Goal: Task Accomplishment & Management: Use online tool/utility

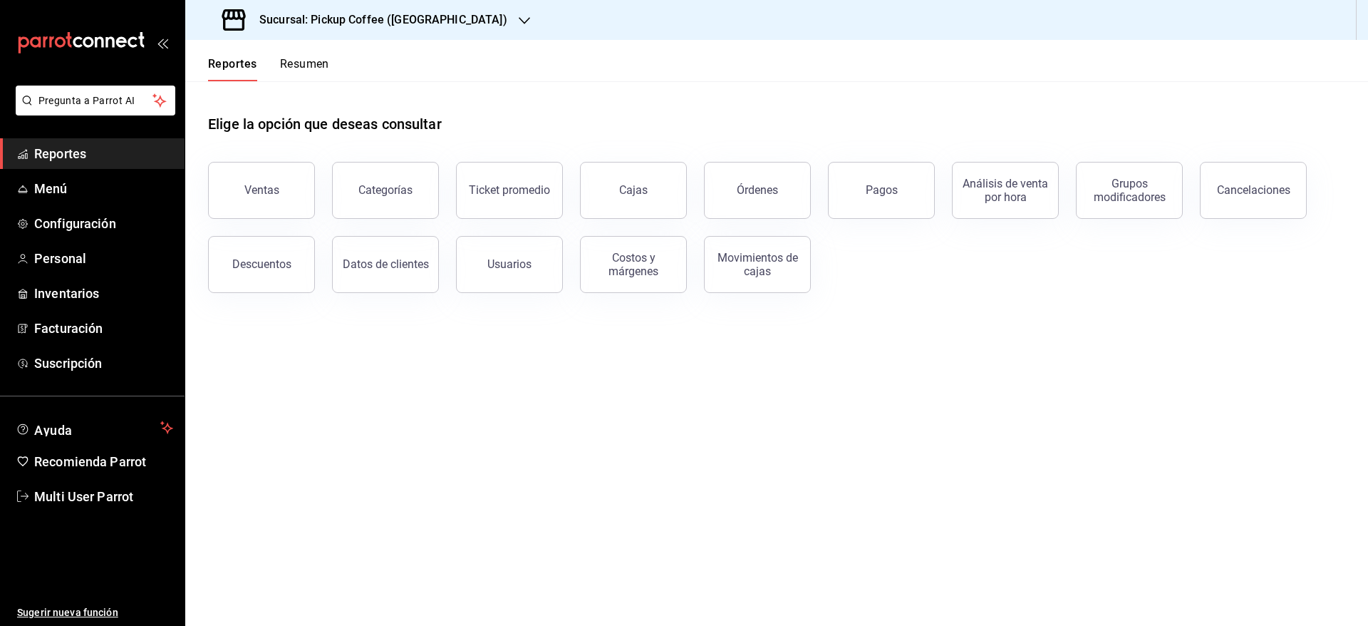
click at [319, 53] on div "Reportes Resumen" at bounding box center [257, 60] width 144 height 41
click at [317, 58] on button "Resumen" at bounding box center [304, 69] width 49 height 24
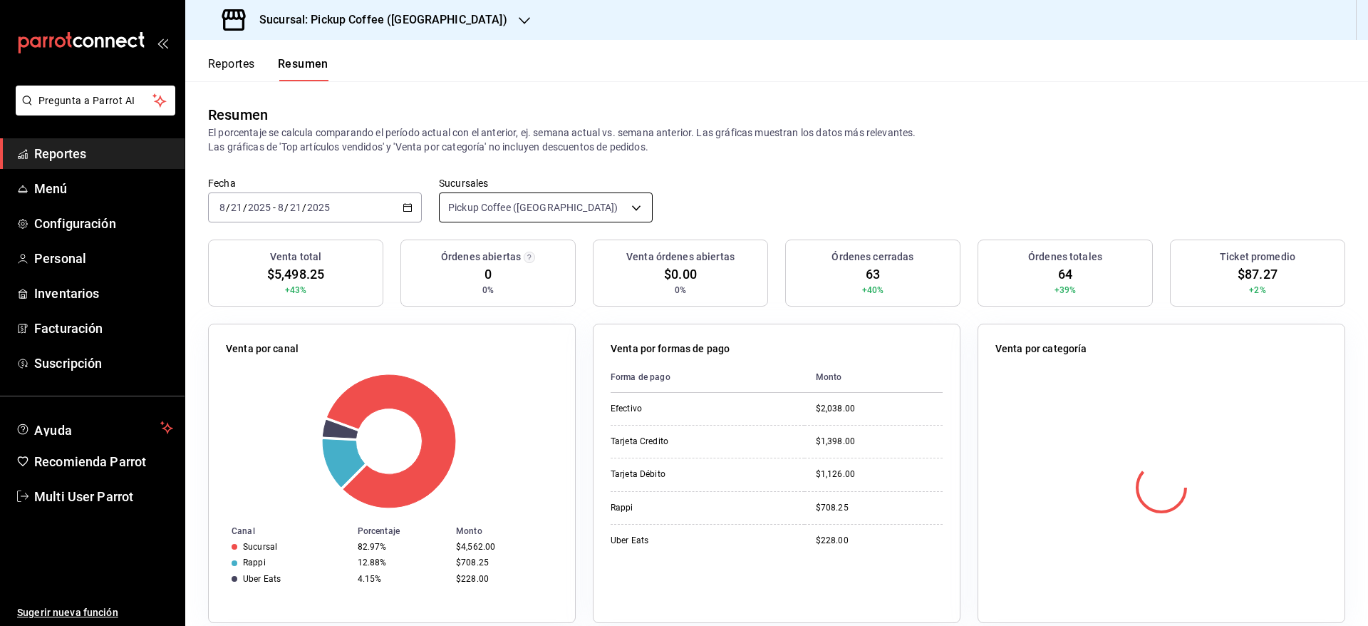
click at [593, 207] on body "Pregunta a Parrot AI Reportes Menú Configuración Personal Inventarios Facturaci…" at bounding box center [684, 313] width 1368 height 626
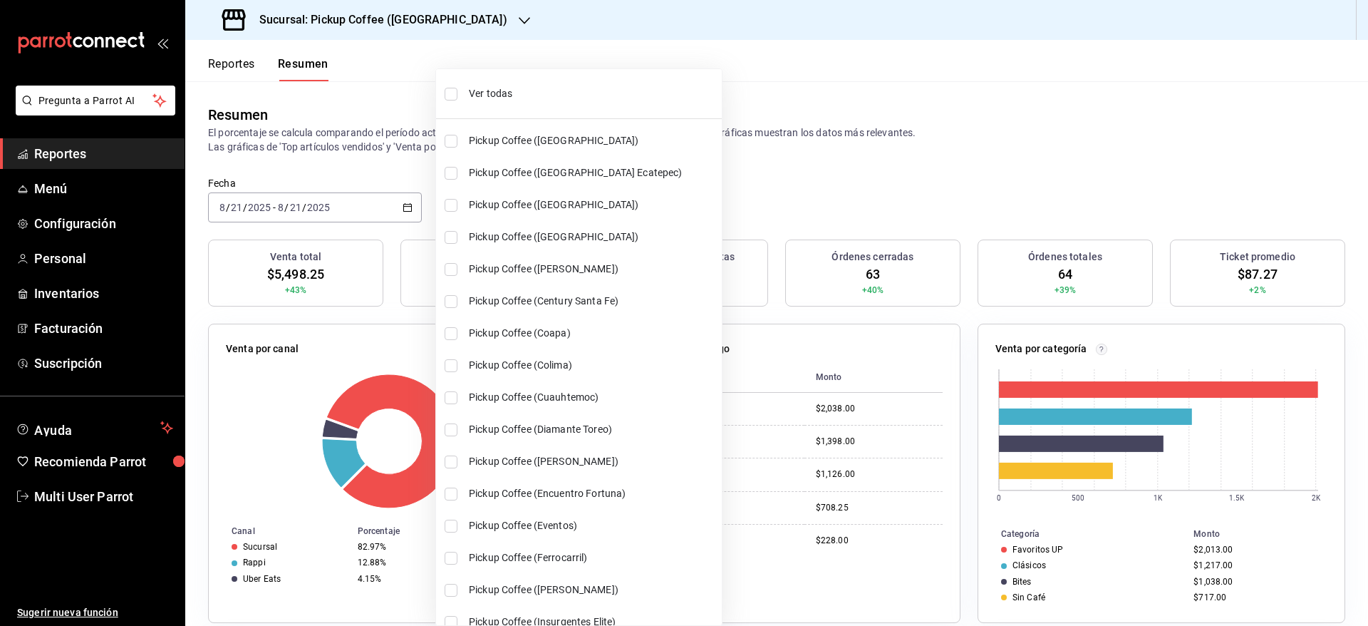
click at [536, 94] on span "Ver todas" at bounding box center [592, 93] width 247 height 15
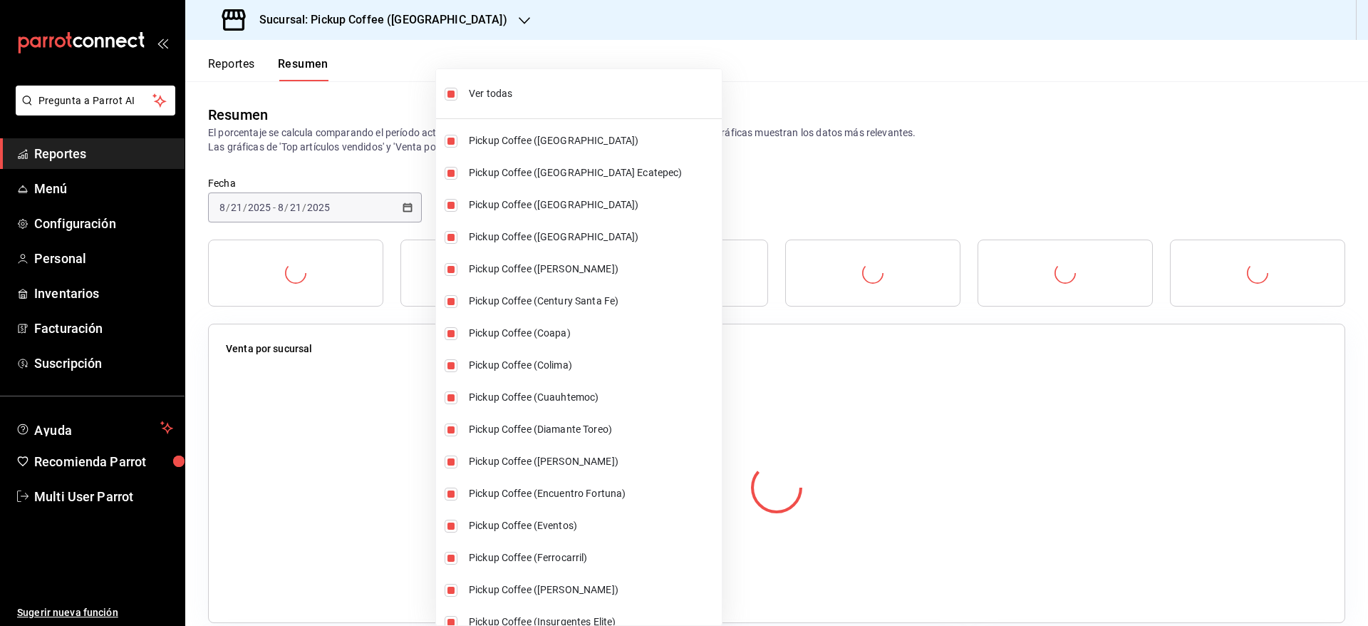
type input "[object Object],[object Object],[object Object],[object Object],[object Object]…"
checkbox input "true"
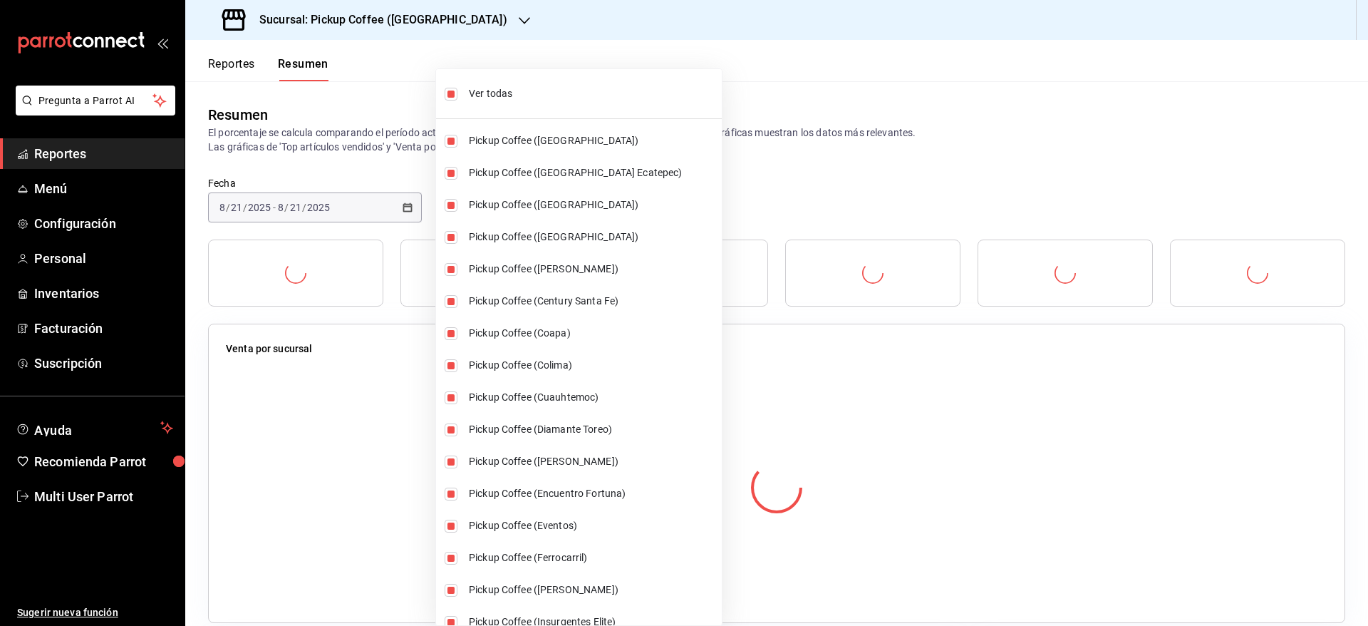
checkbox input "true"
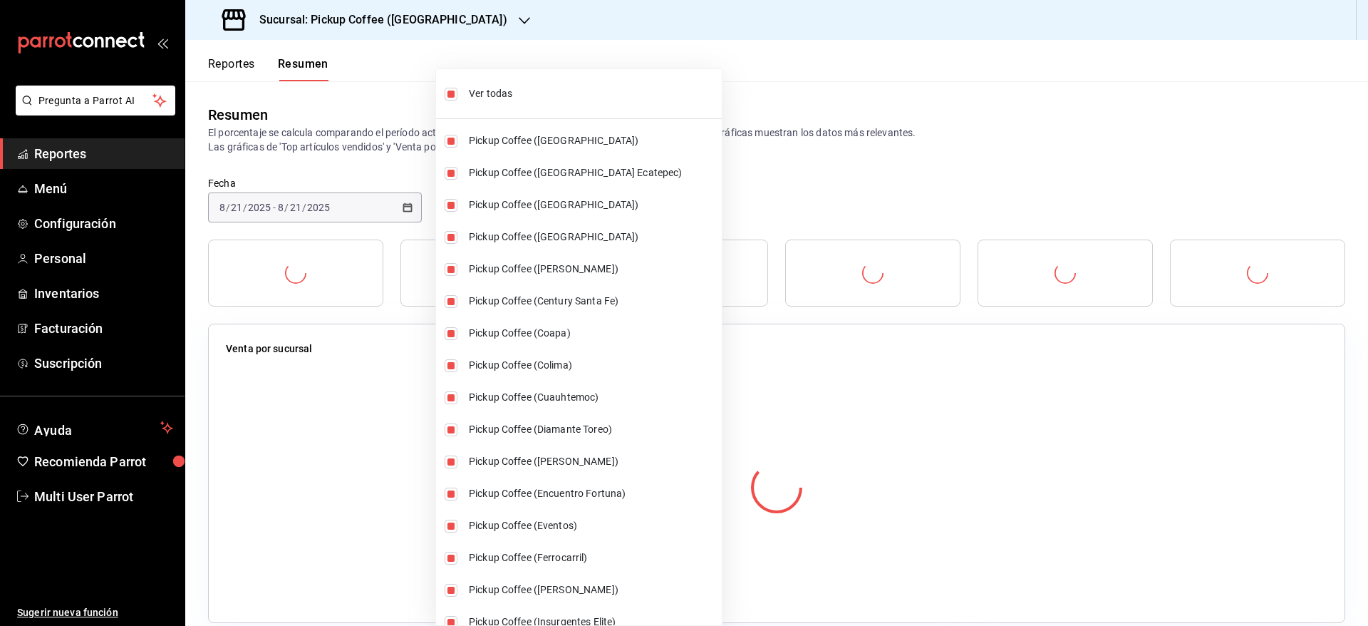
checkbox input "true"
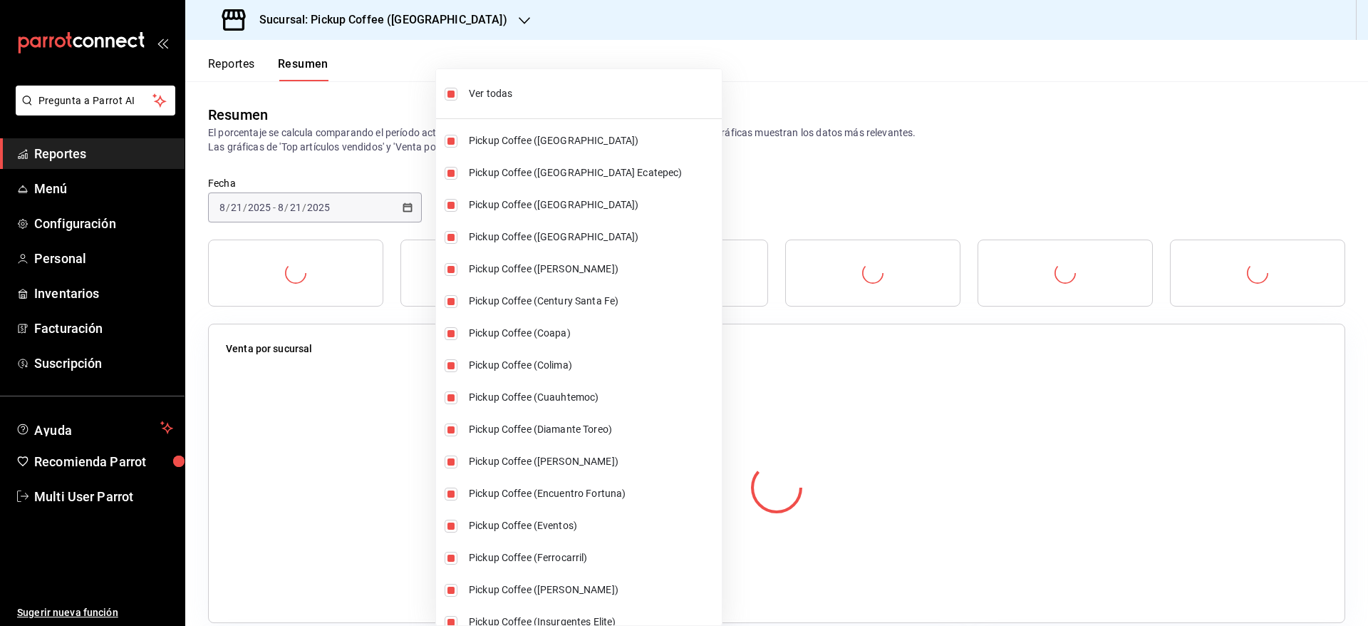
checkbox input "true"
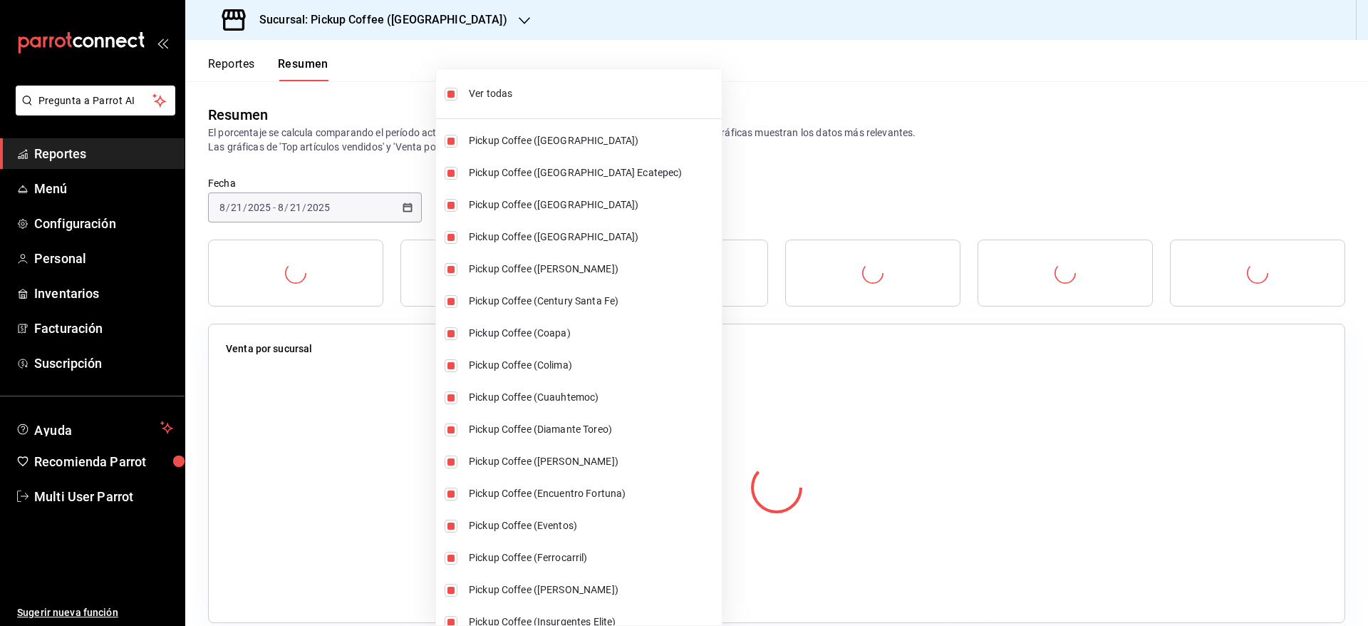
checkbox input "true"
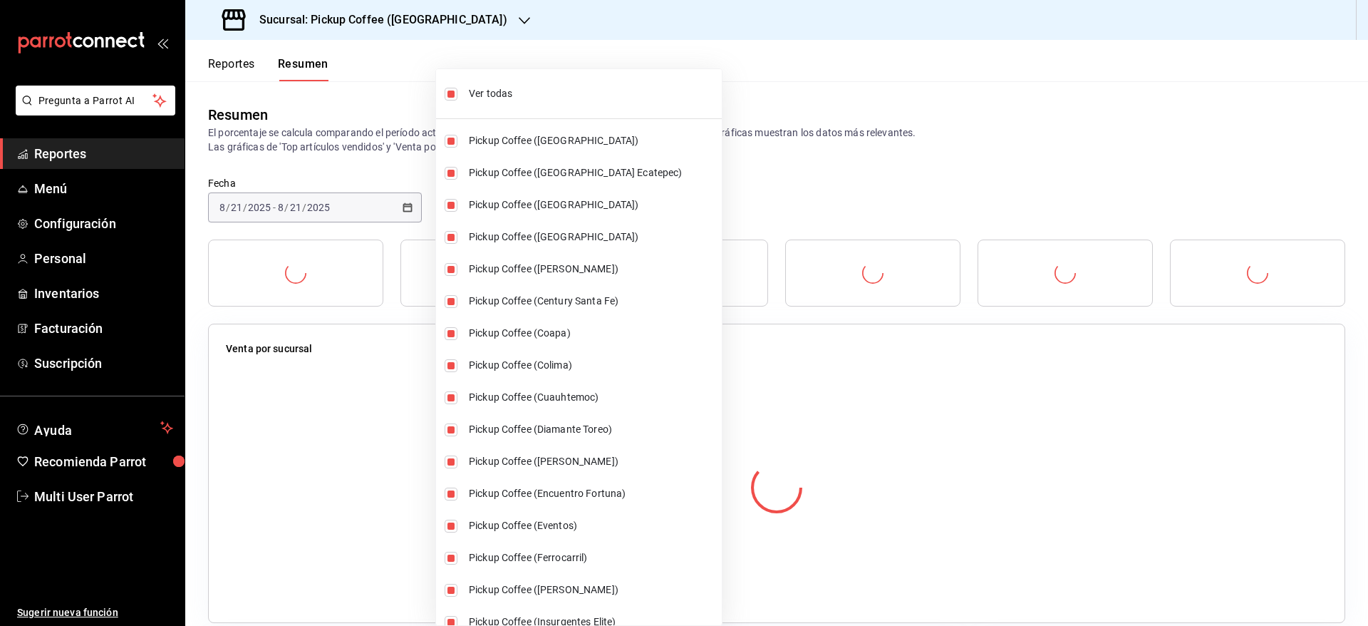
checkbox input "true"
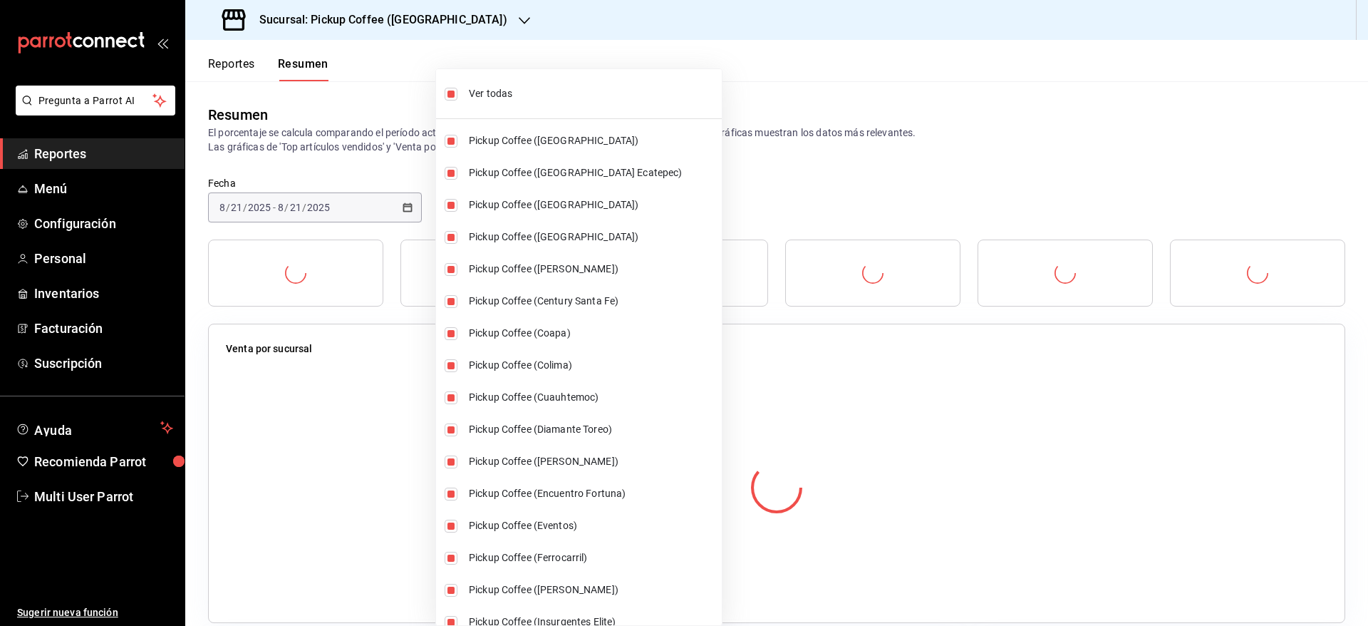
checkbox input "true"
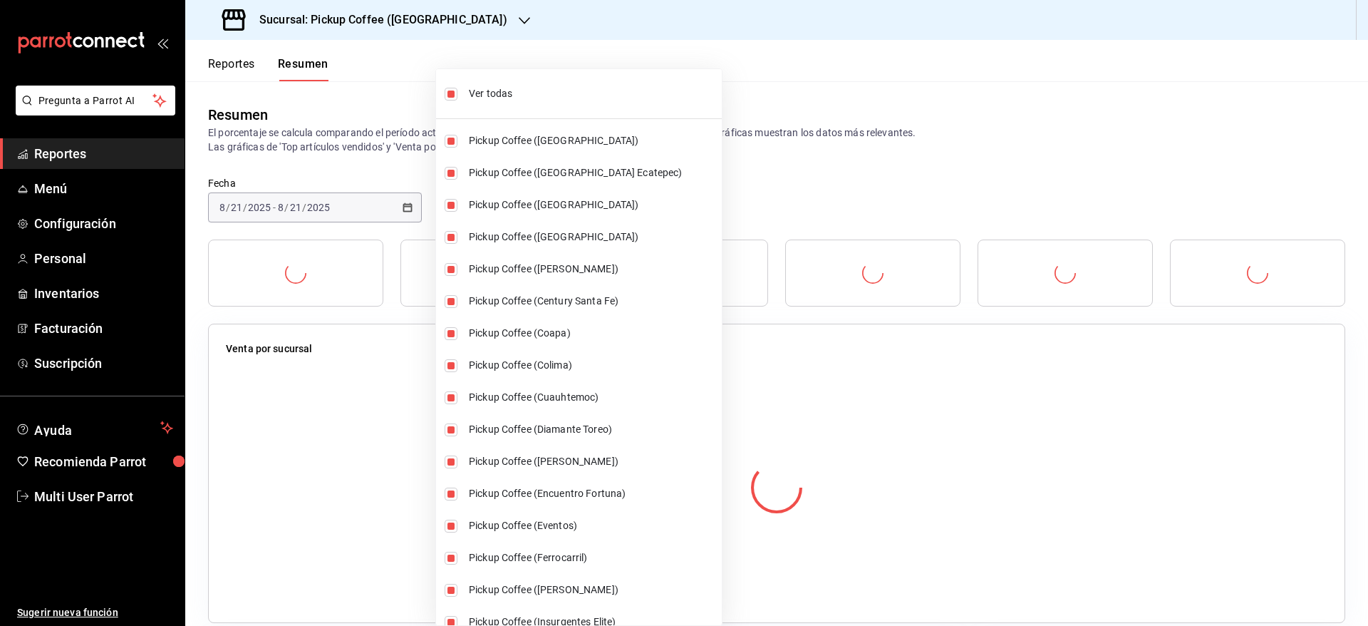
checkbox input "true"
click at [781, 98] on div at bounding box center [684, 313] width 1368 height 626
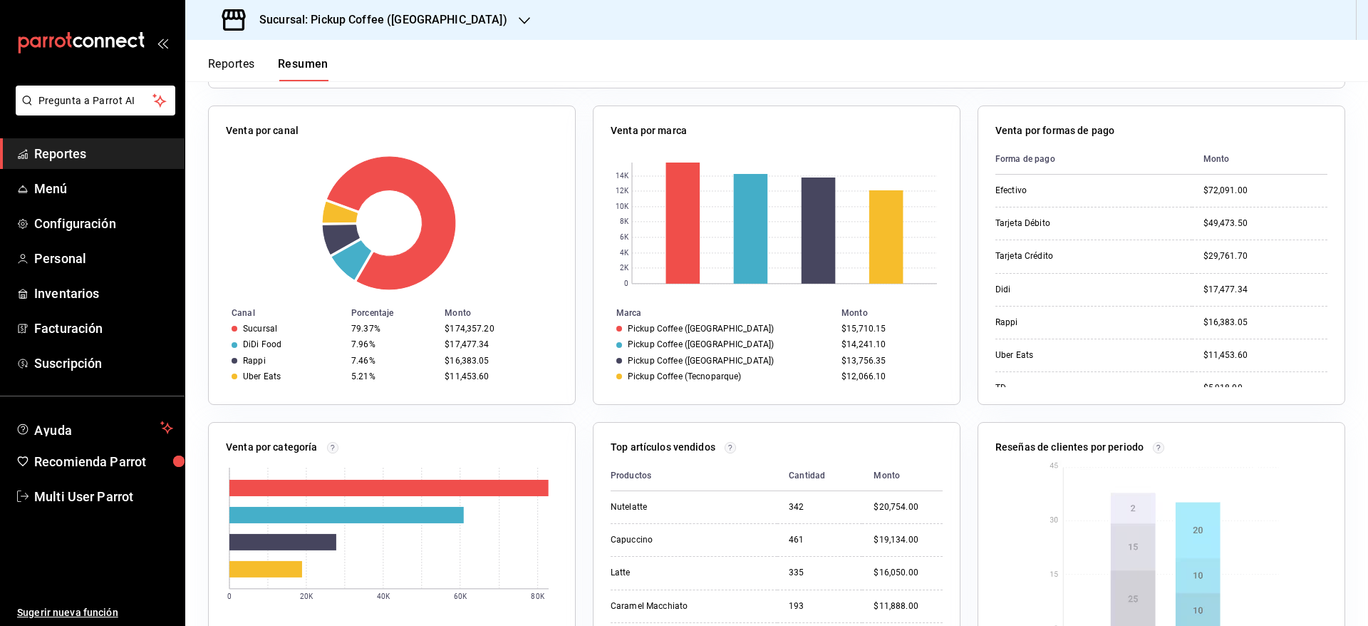
scroll to position [107, 0]
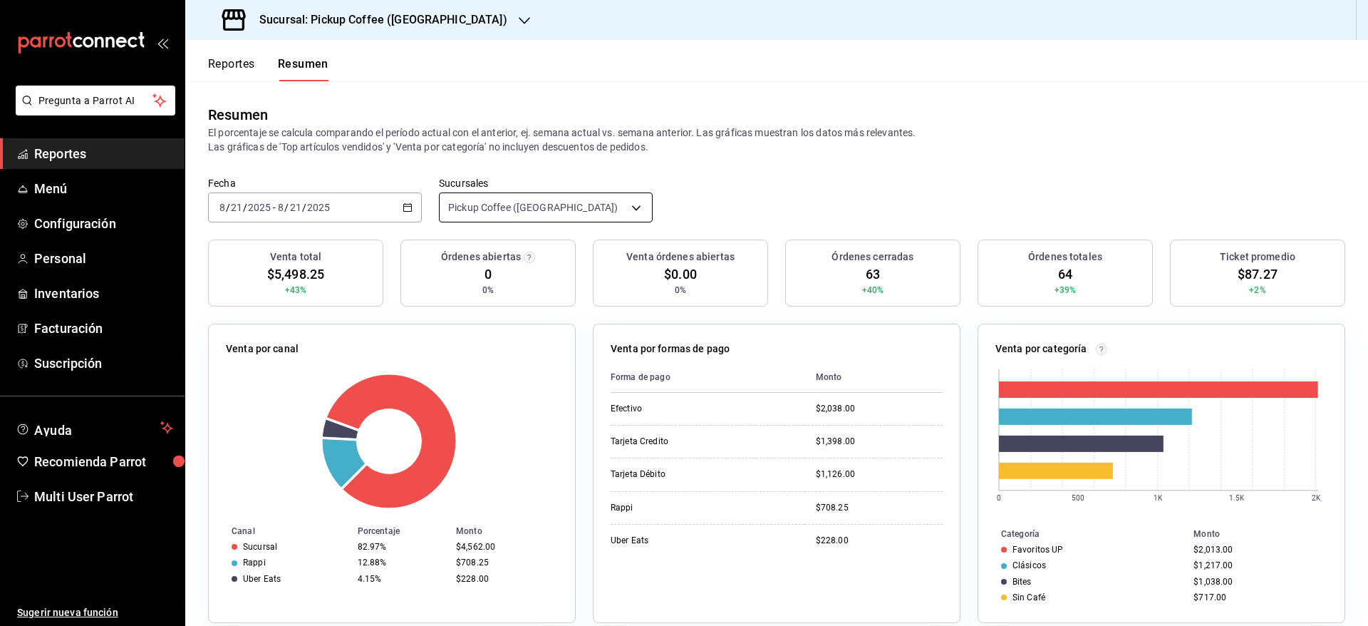
click at [539, 211] on body "Pregunta a Parrot AI Reportes Menú Configuración Personal Inventarios Facturaci…" at bounding box center [684, 313] width 1368 height 626
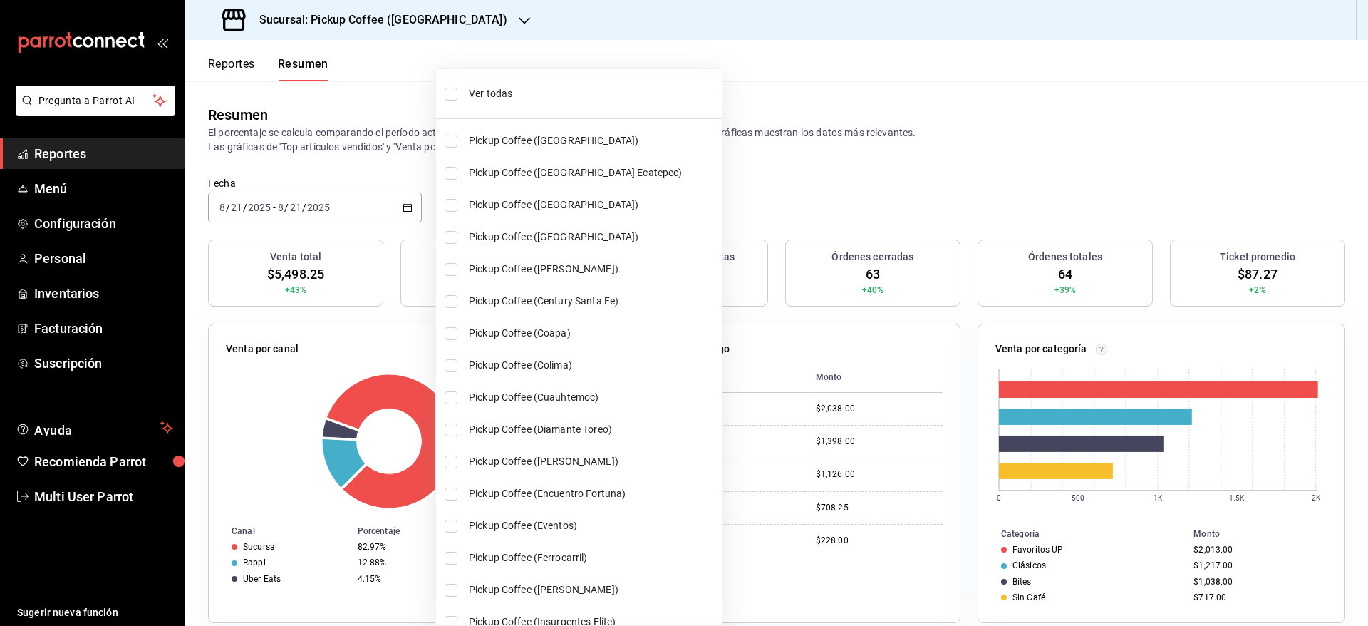
click at [452, 96] on input "checkbox" at bounding box center [451, 94] width 13 height 13
checkbox input "true"
type input "[object Object],[object Object],[object Object],[object Object],[object Object]…"
checkbox input "true"
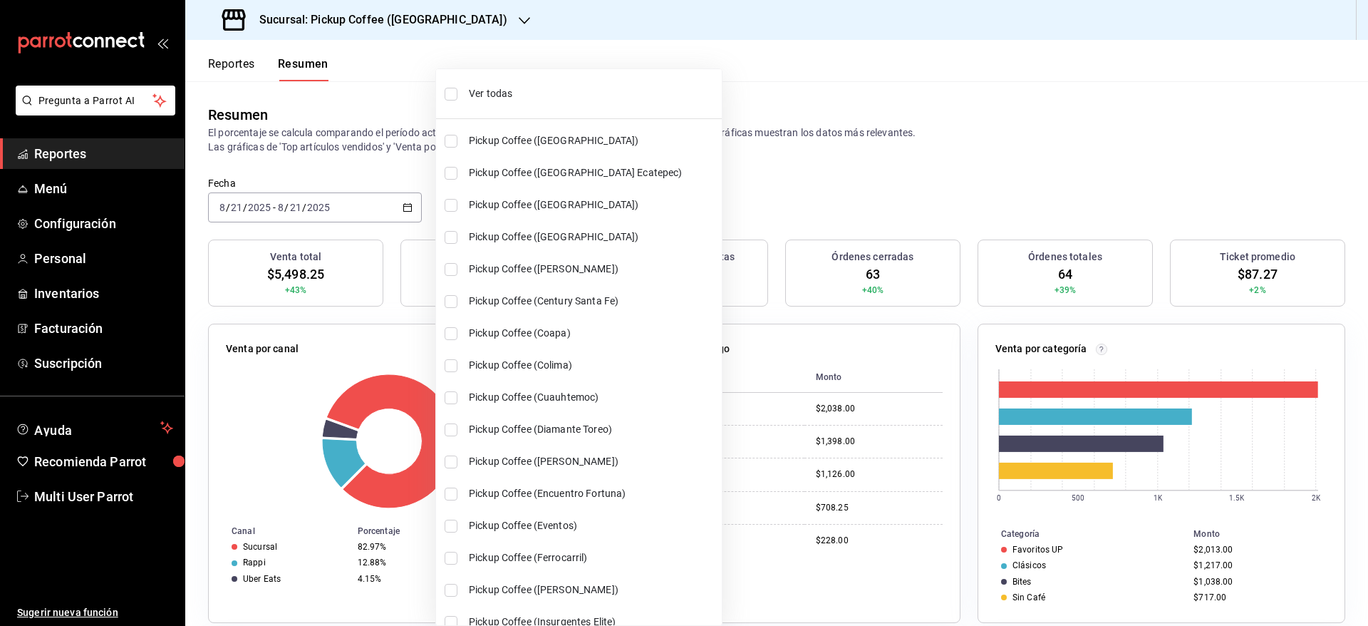
checkbox input "true"
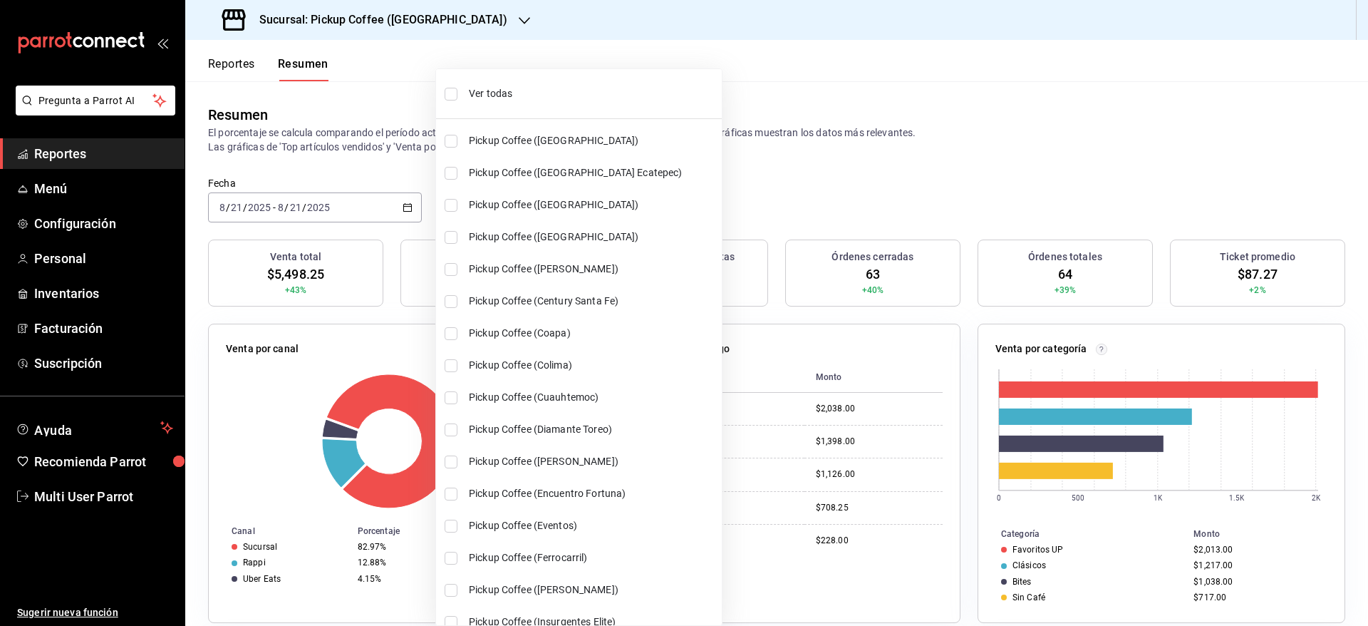
checkbox input "true"
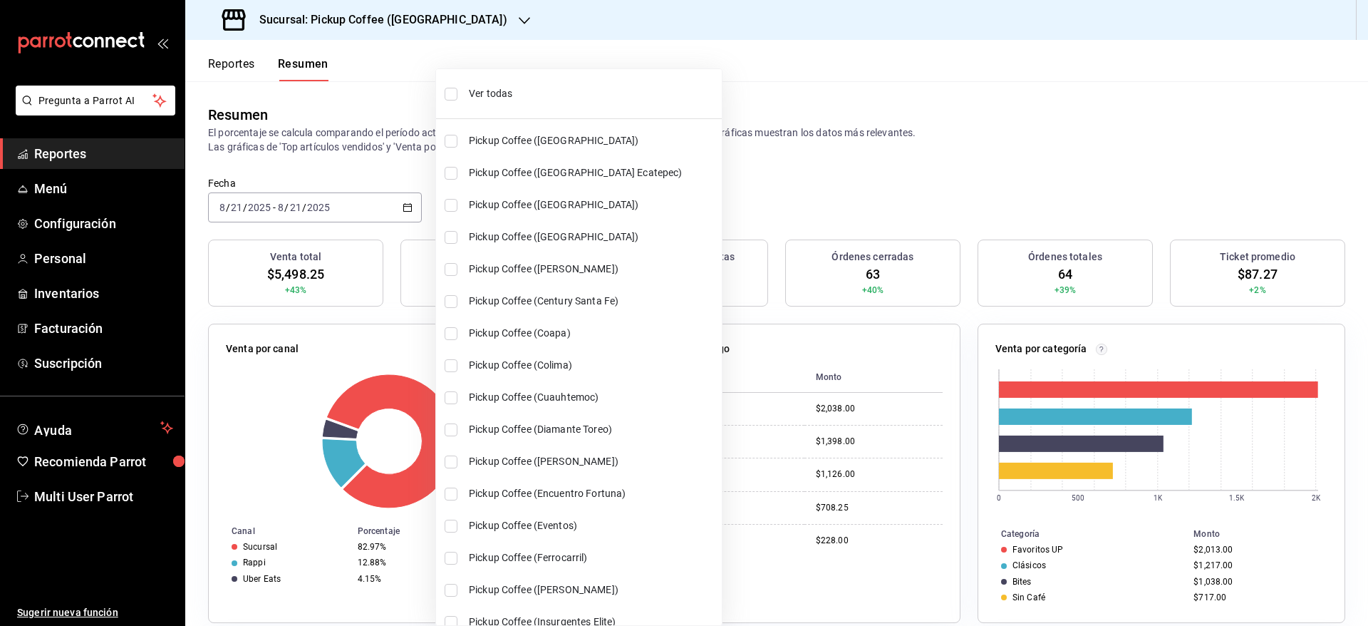
checkbox input "true"
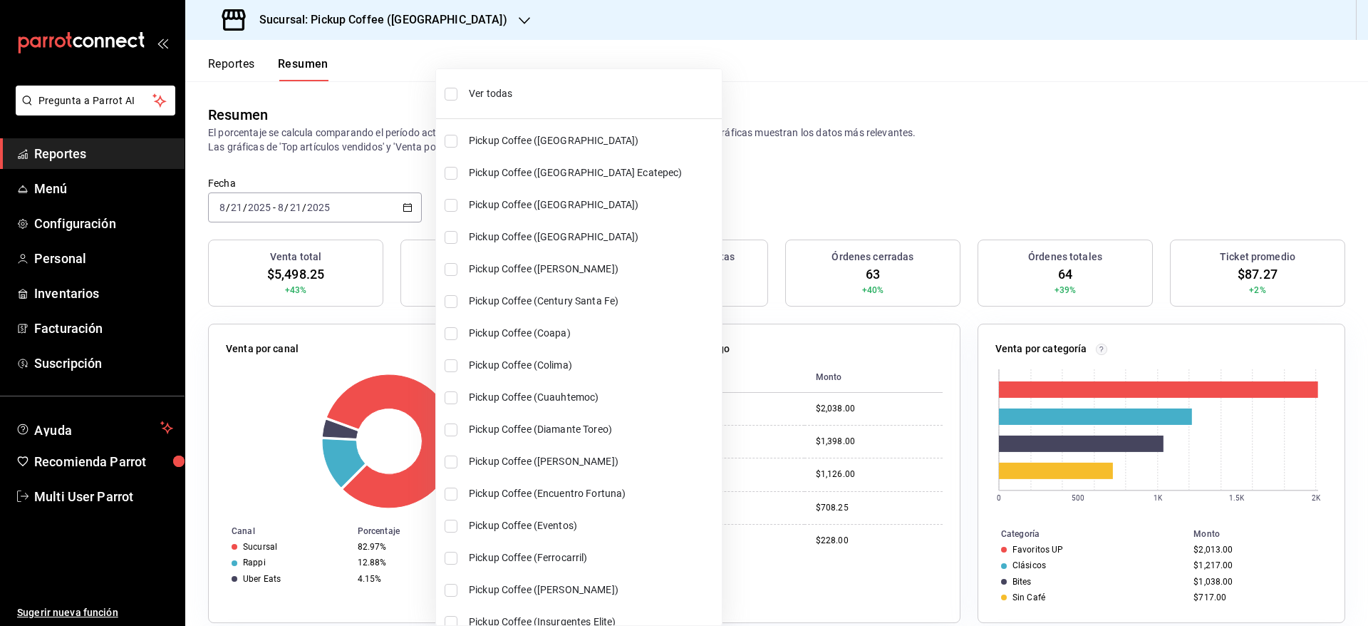
checkbox input "true"
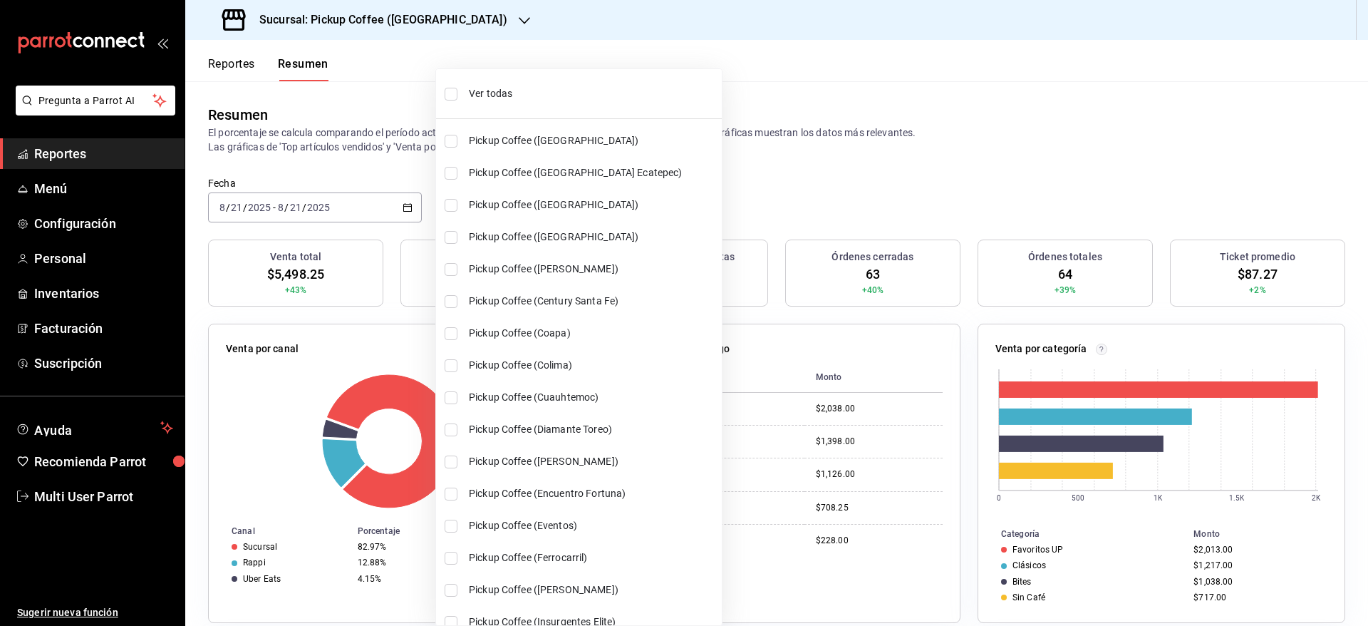
checkbox input "true"
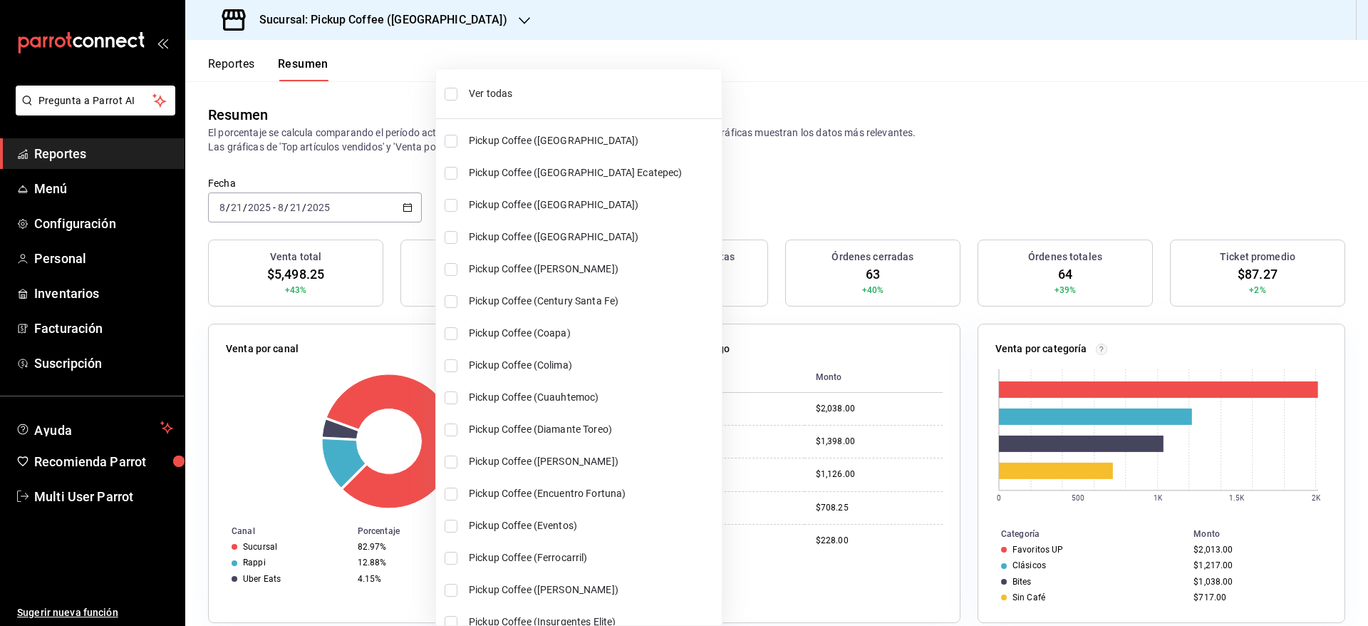
checkbox input "true"
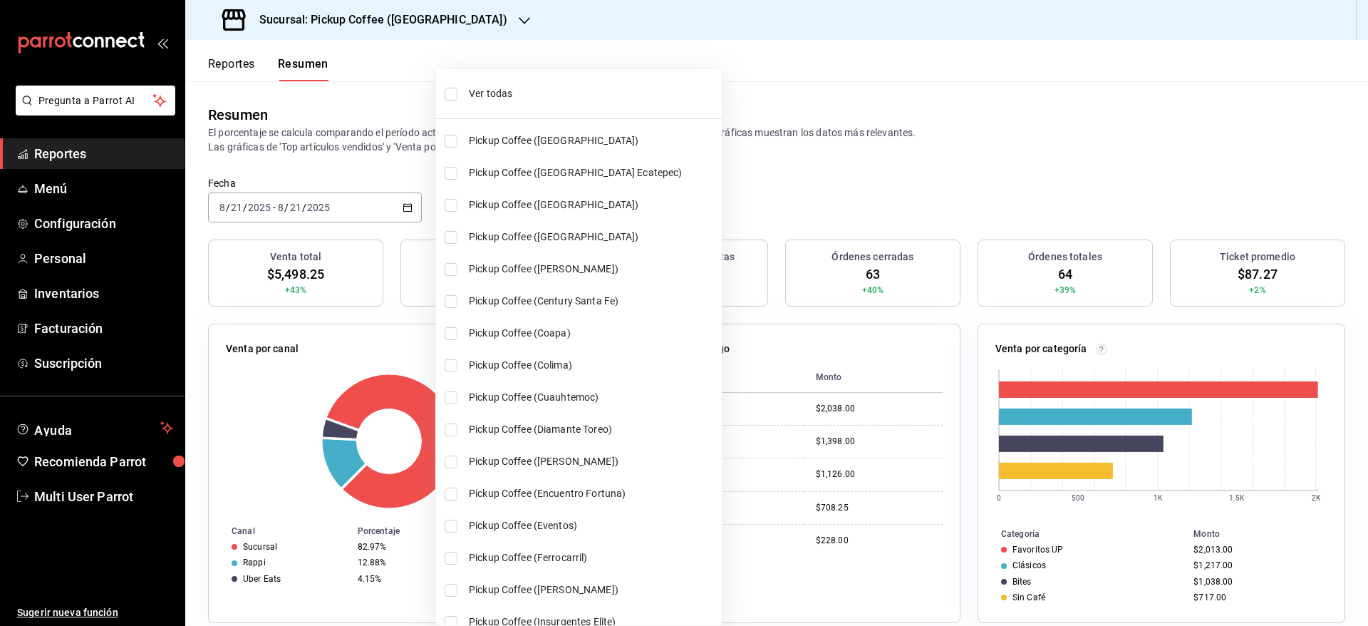
checkbox input "true"
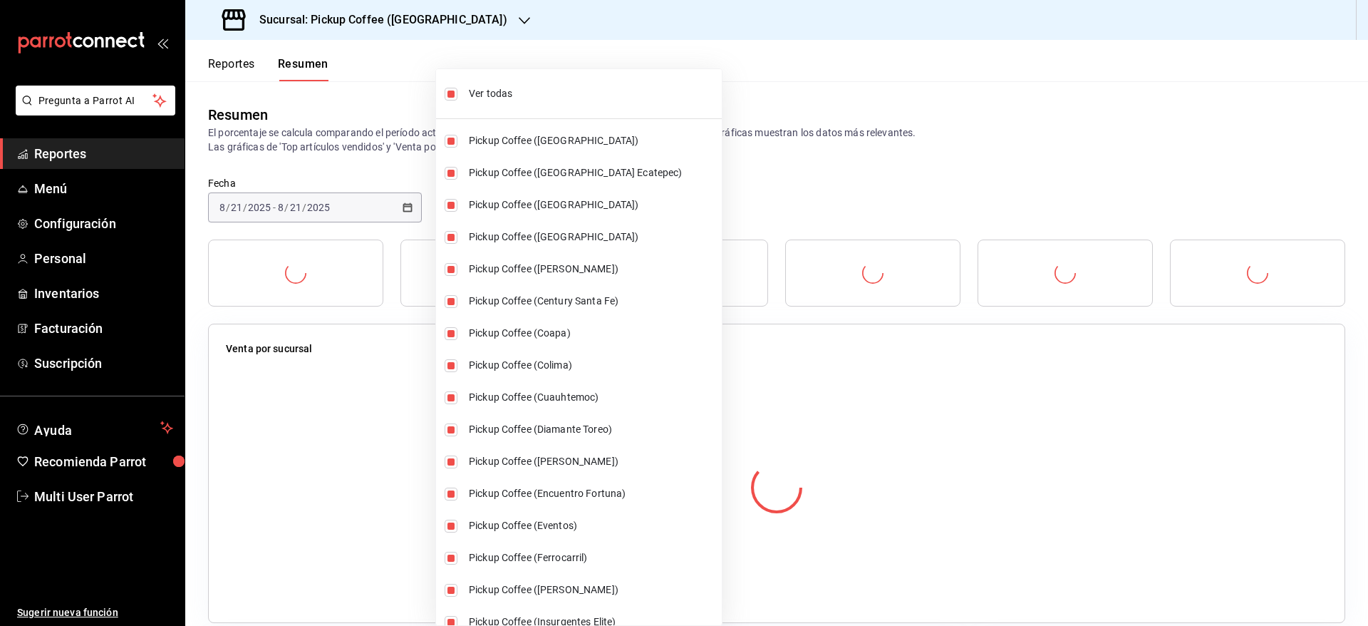
click at [728, 163] on div at bounding box center [684, 313] width 1368 height 626
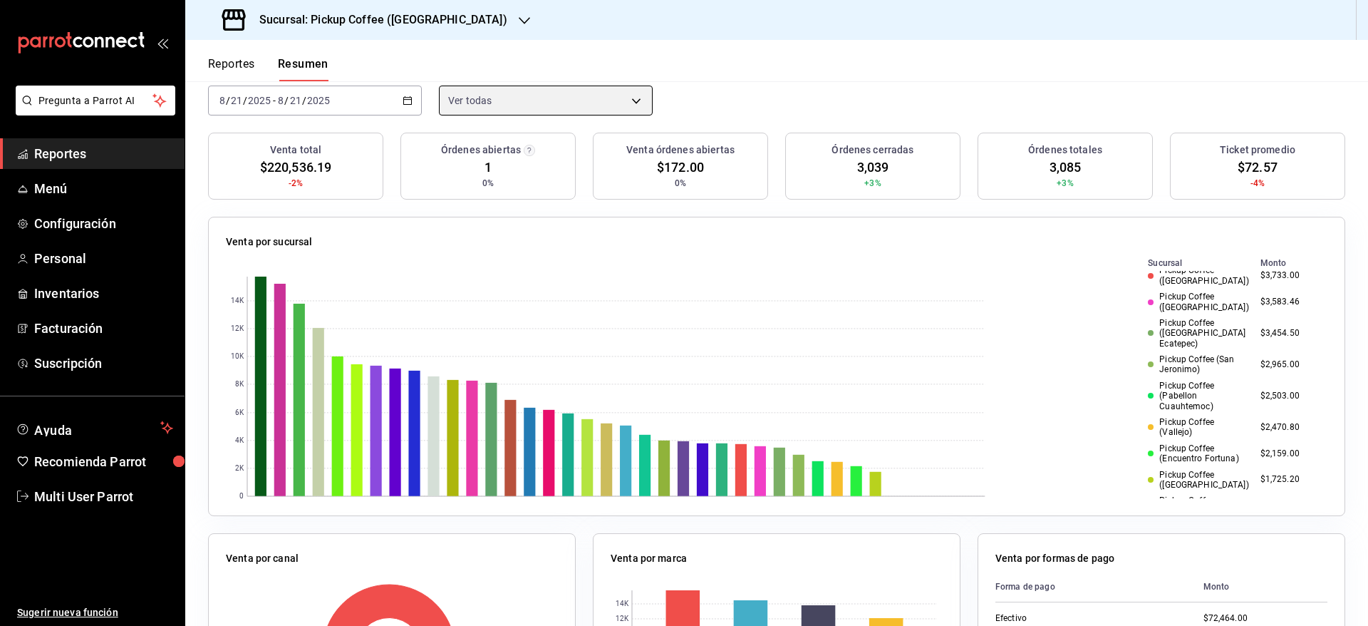
scroll to position [559, 0]
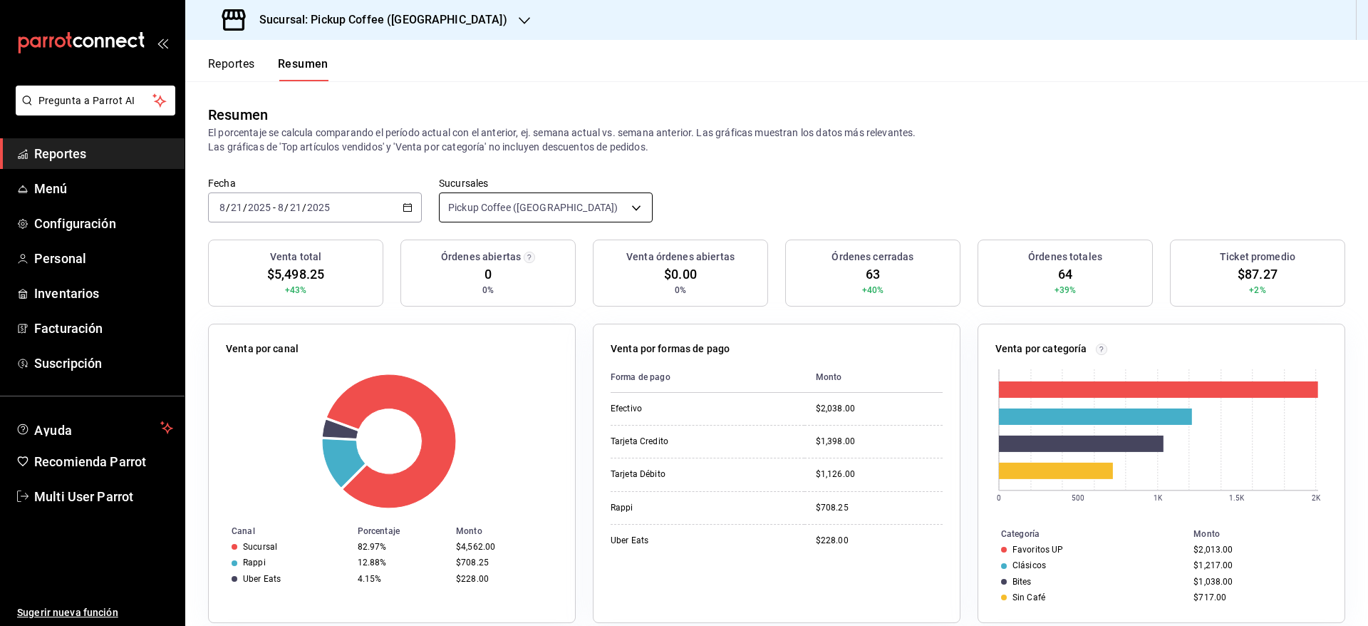
click at [523, 207] on body "Pregunta a Parrot AI Reportes Menú Configuración Personal Inventarios Facturaci…" at bounding box center [684, 313] width 1368 height 626
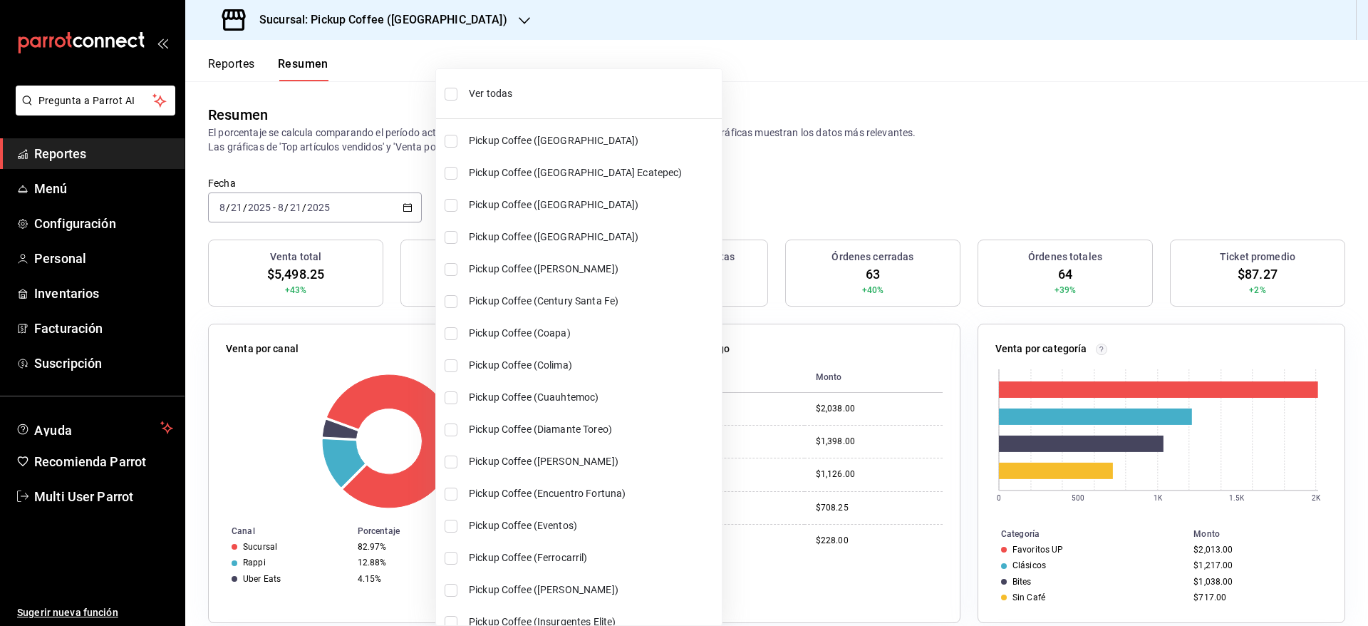
click at [462, 91] on li "Ver todas" at bounding box center [579, 94] width 286 height 38
type input "[object Object],[object Object],[object Object],[object Object],[object Object]…"
checkbox input "true"
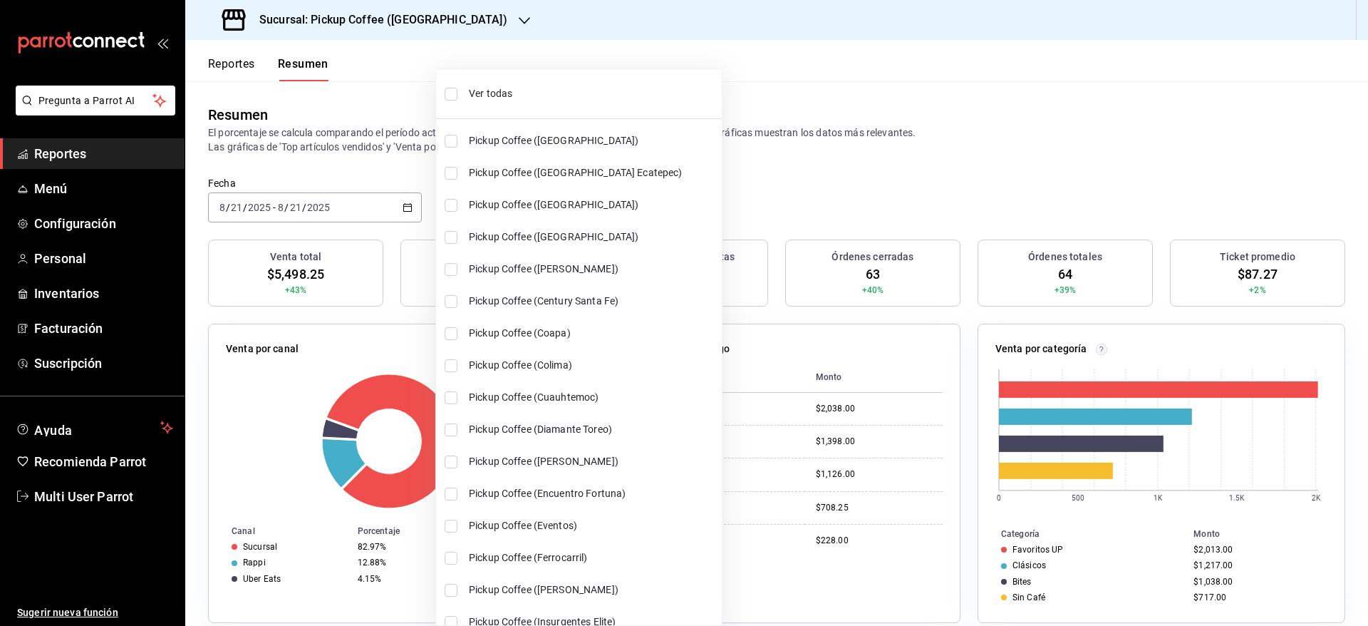
checkbox input "true"
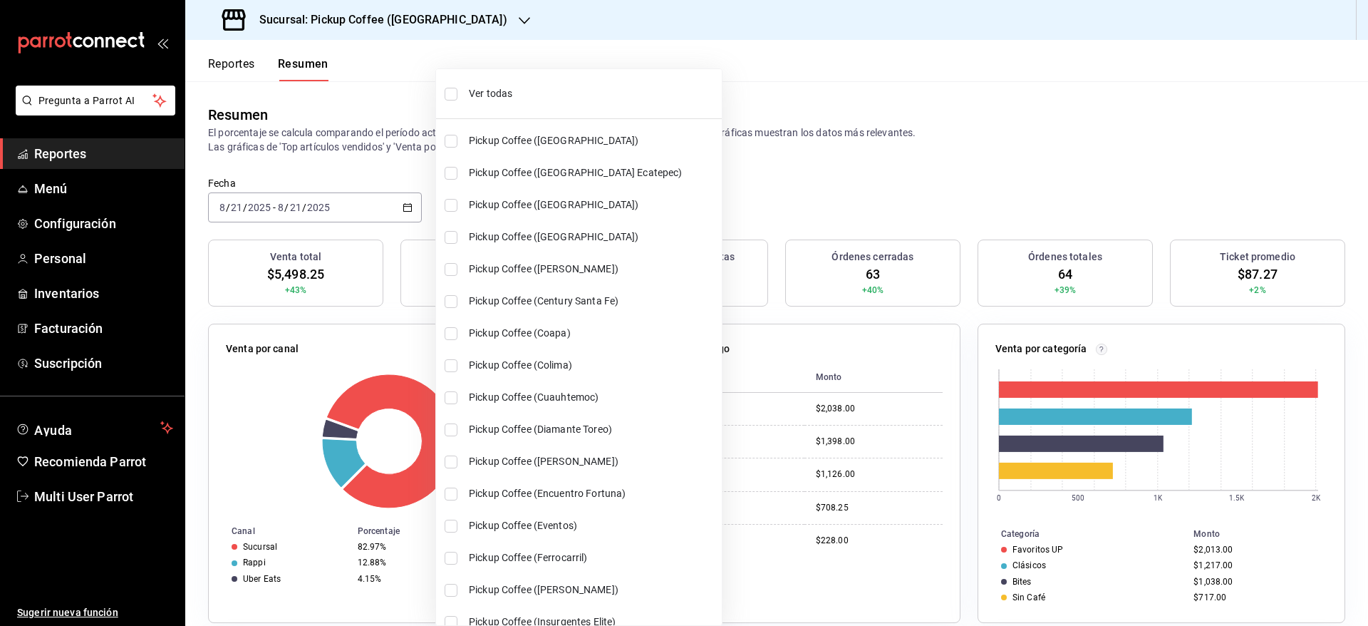
checkbox input "true"
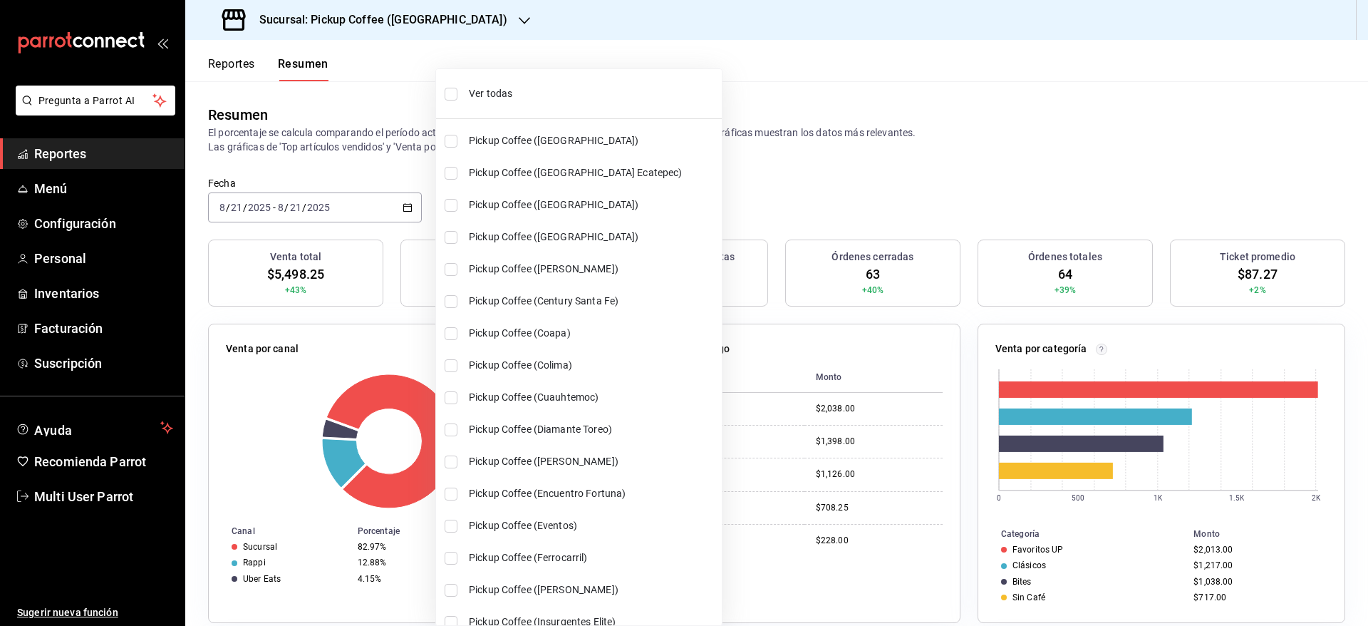
checkbox input "true"
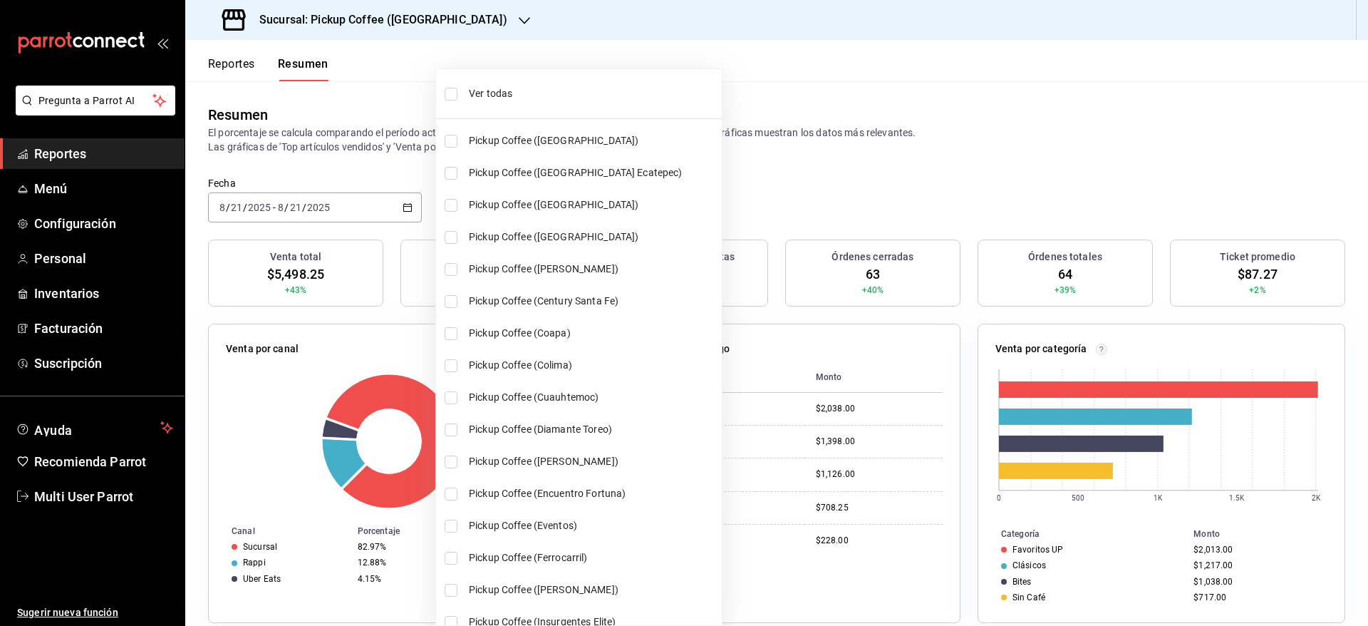
checkbox input "true"
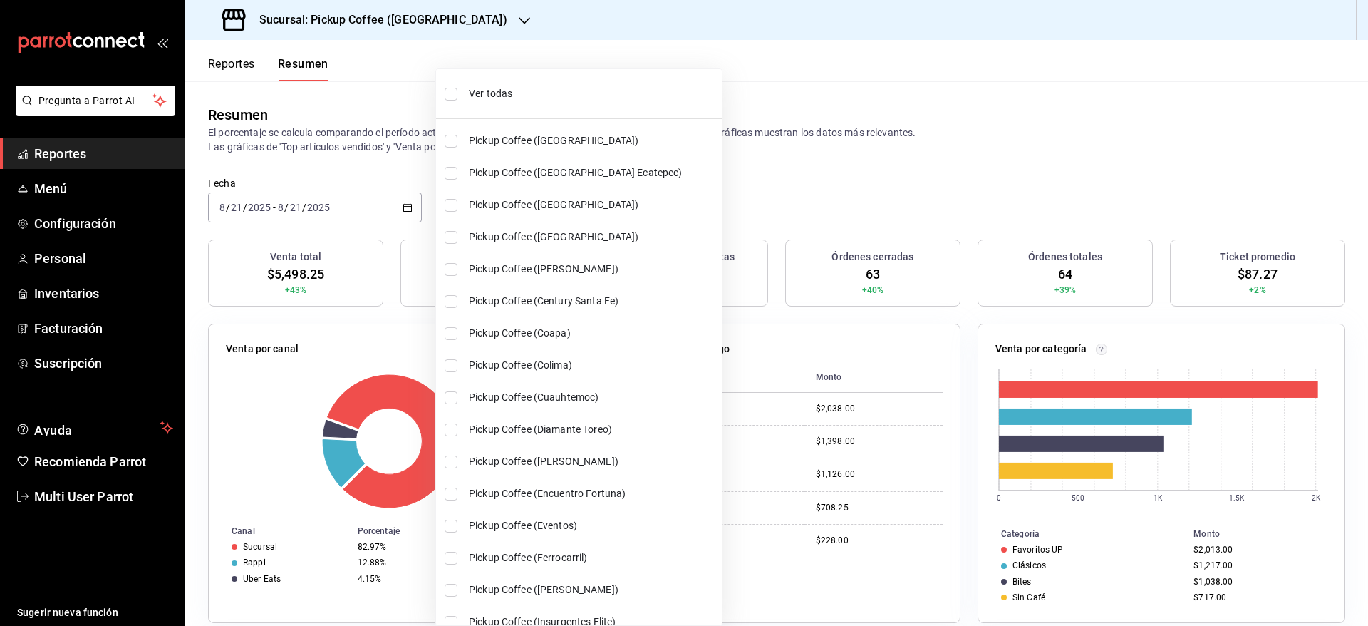
checkbox input "true"
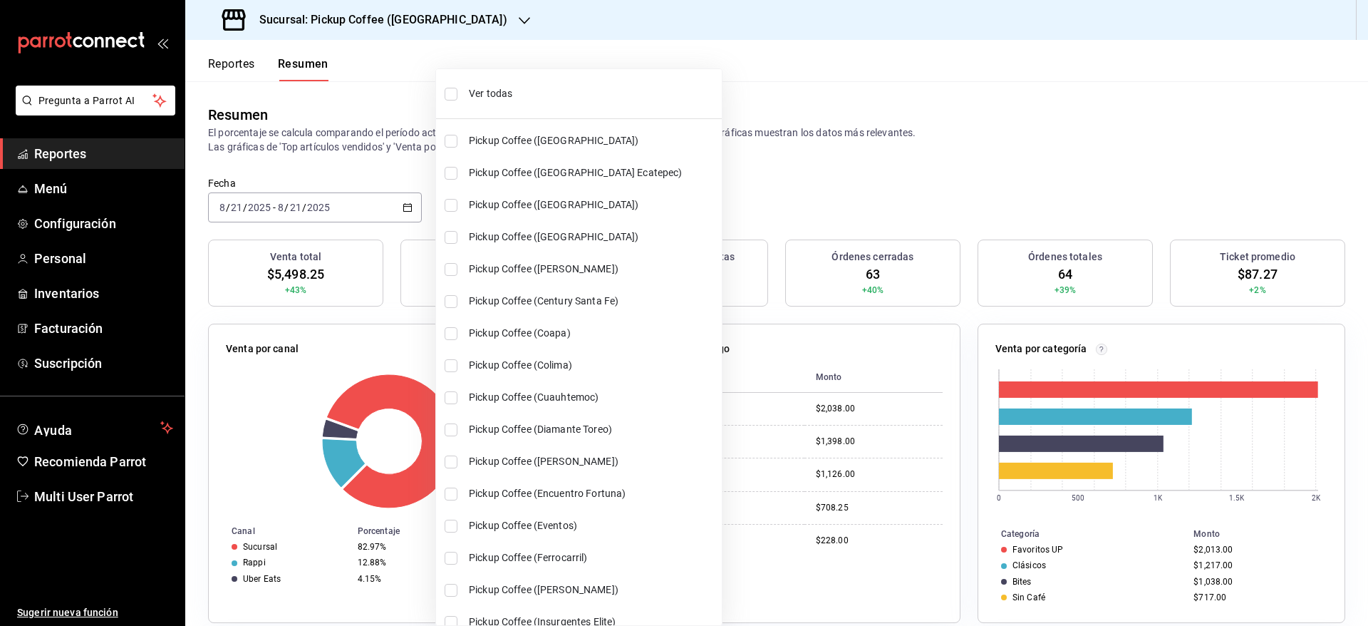
checkbox input "true"
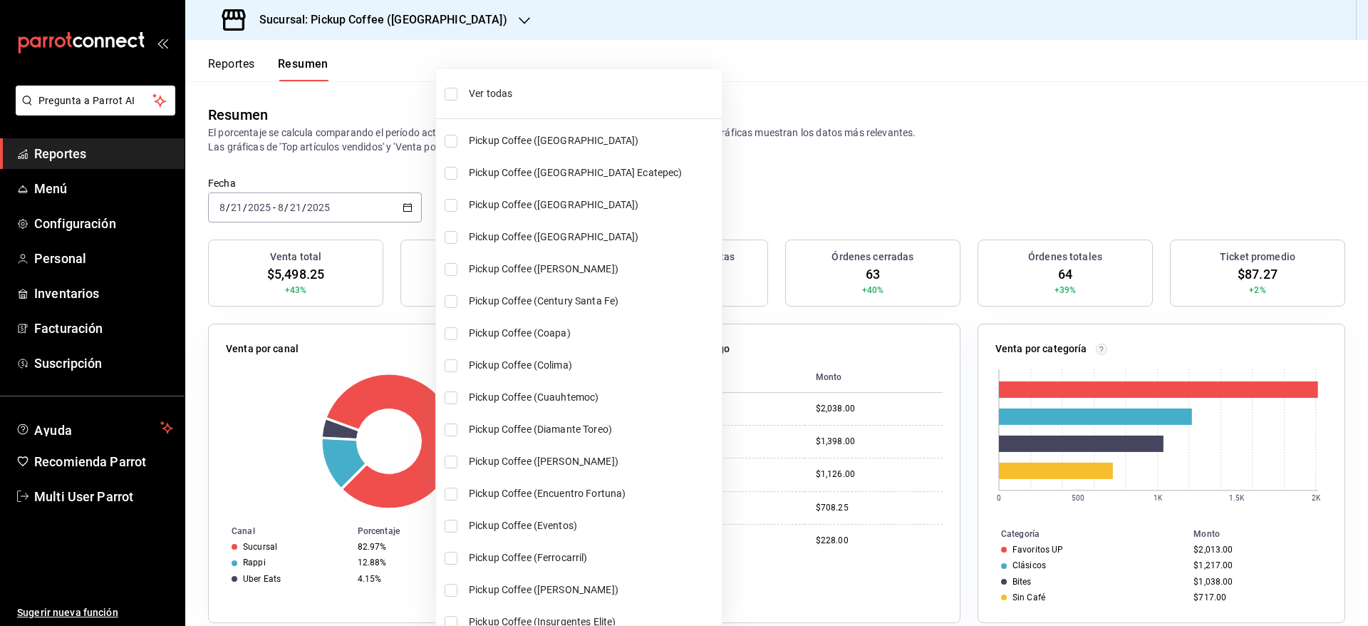
checkbox input "true"
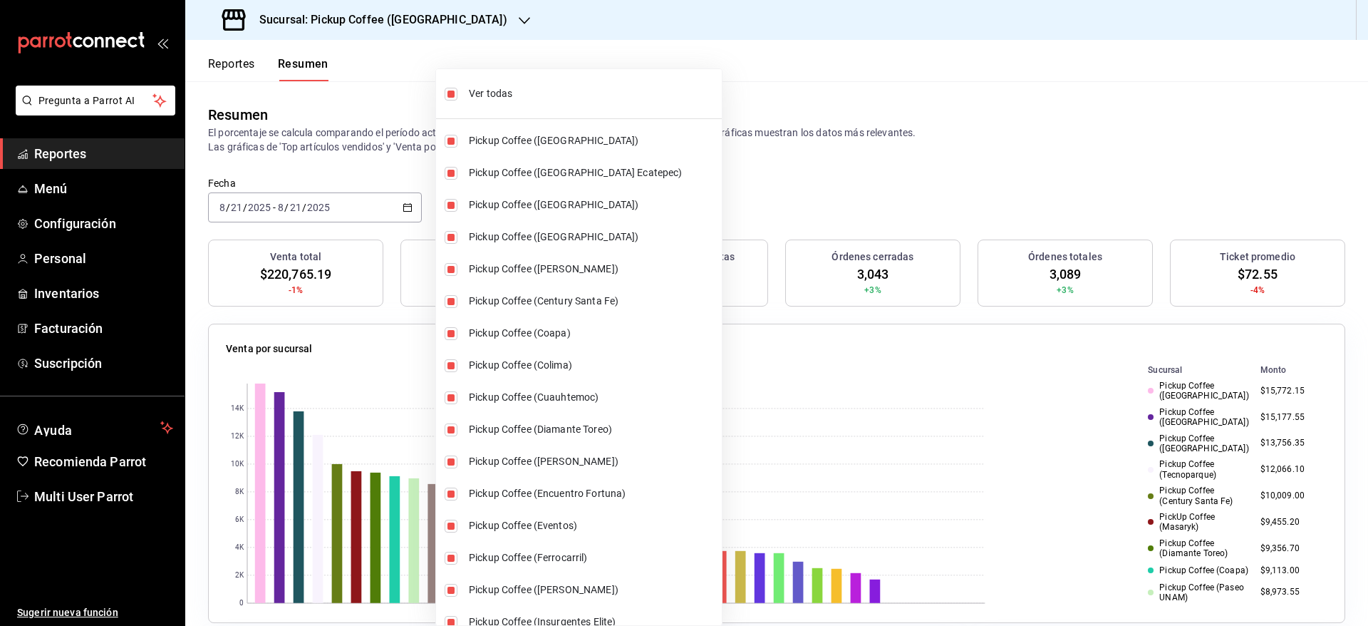
click at [792, 182] on div at bounding box center [684, 313] width 1368 height 626
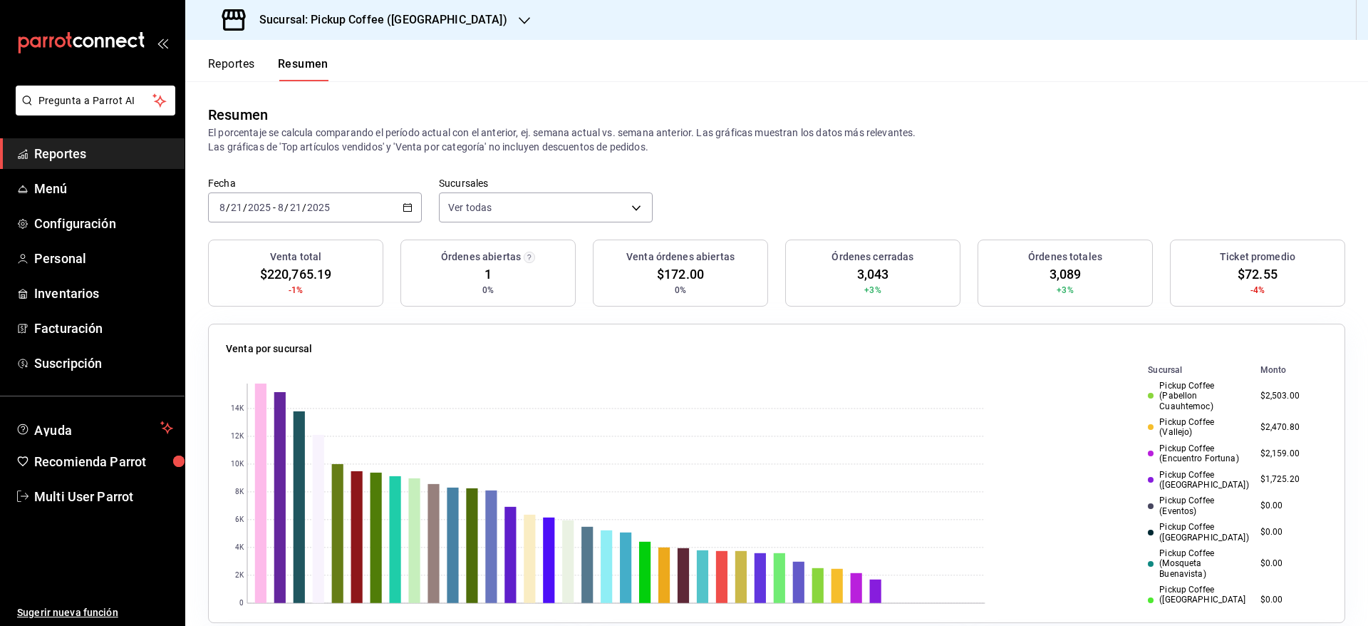
click at [403, 203] on icon "button" at bounding box center [408, 207] width 10 height 10
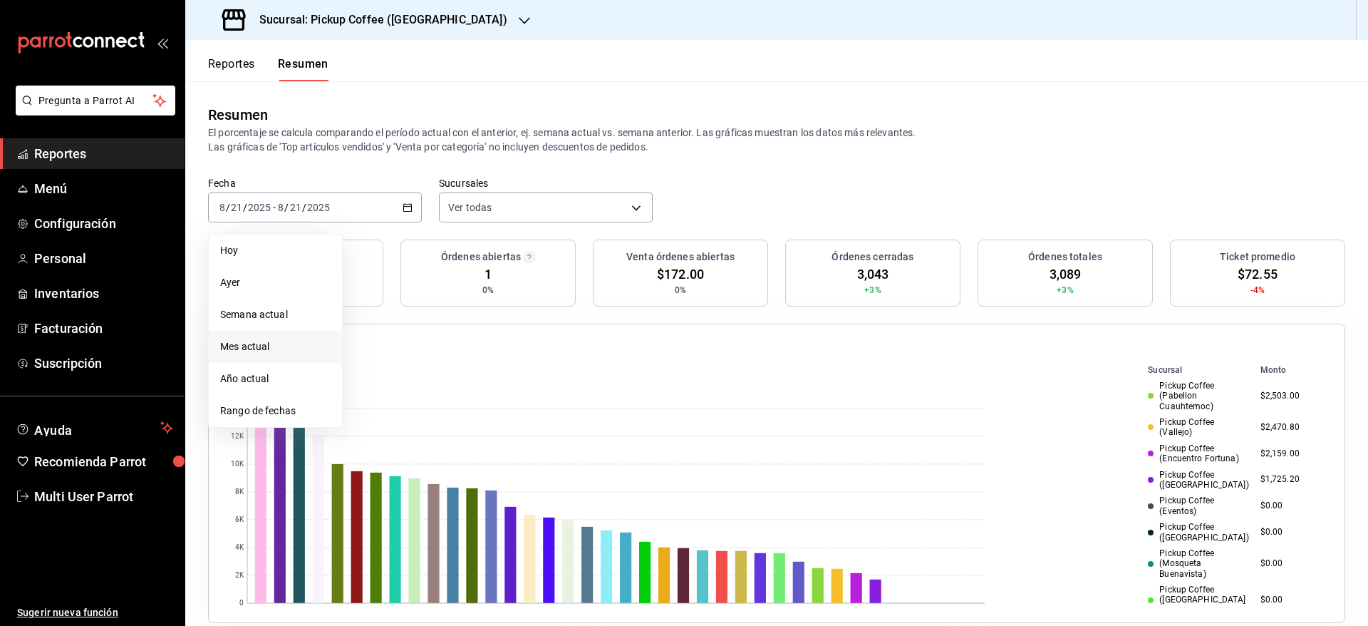
click at [299, 346] on span "Mes actual" at bounding box center [275, 346] width 110 height 15
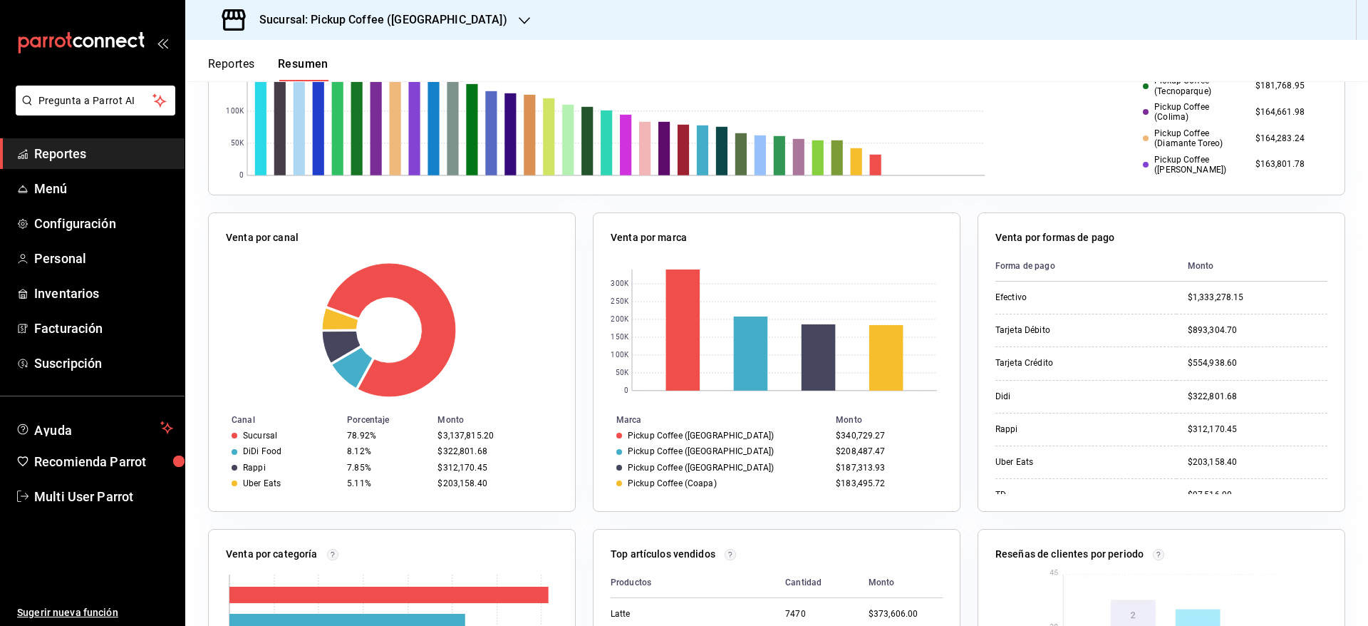
scroll to position [214, 0]
